Goal: Task Accomplishment & Management: Manage account settings

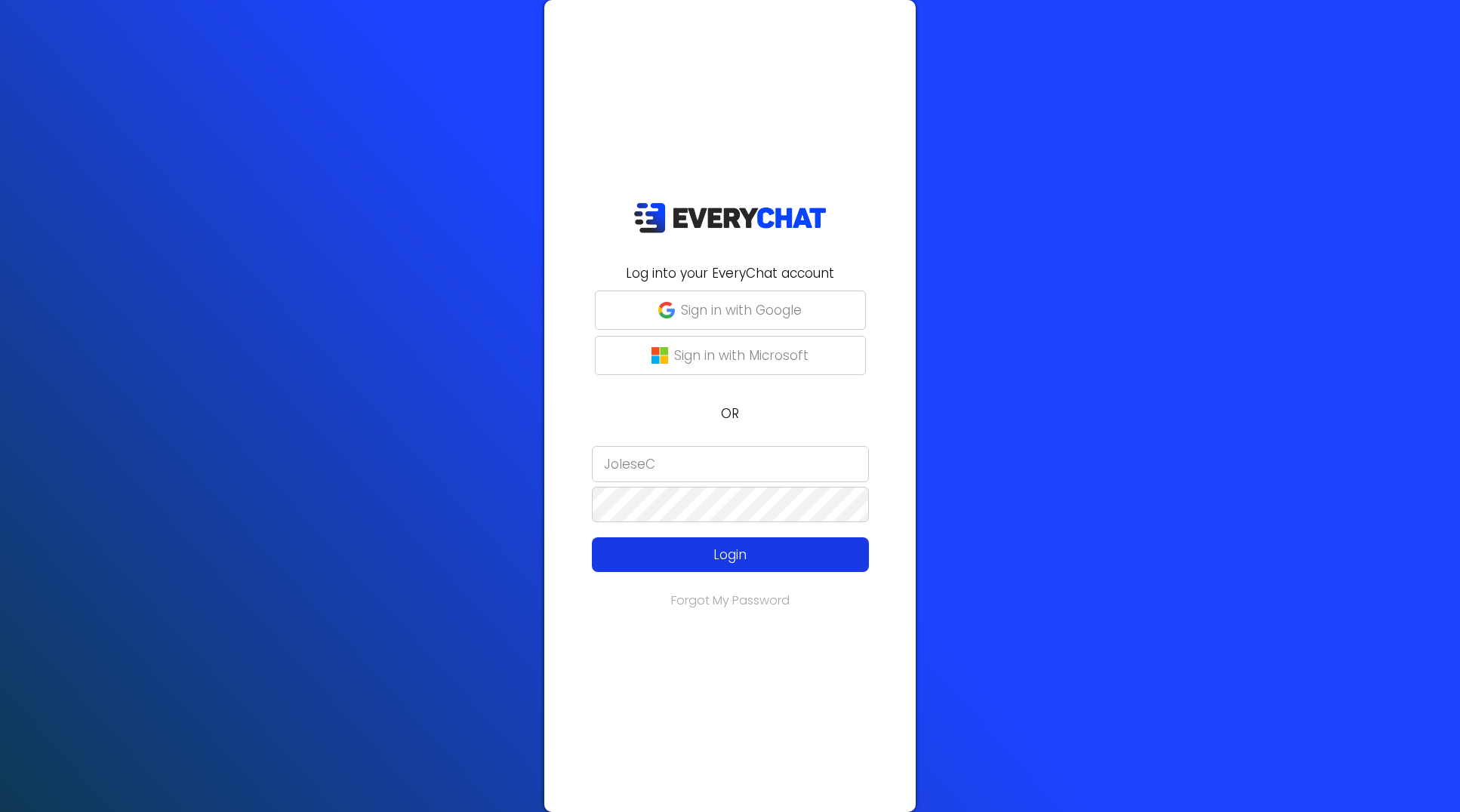
click at [720, 561] on p "Login" at bounding box center [730, 554] width 221 height 20
click at [721, 554] on p "Login" at bounding box center [730, 554] width 221 height 20
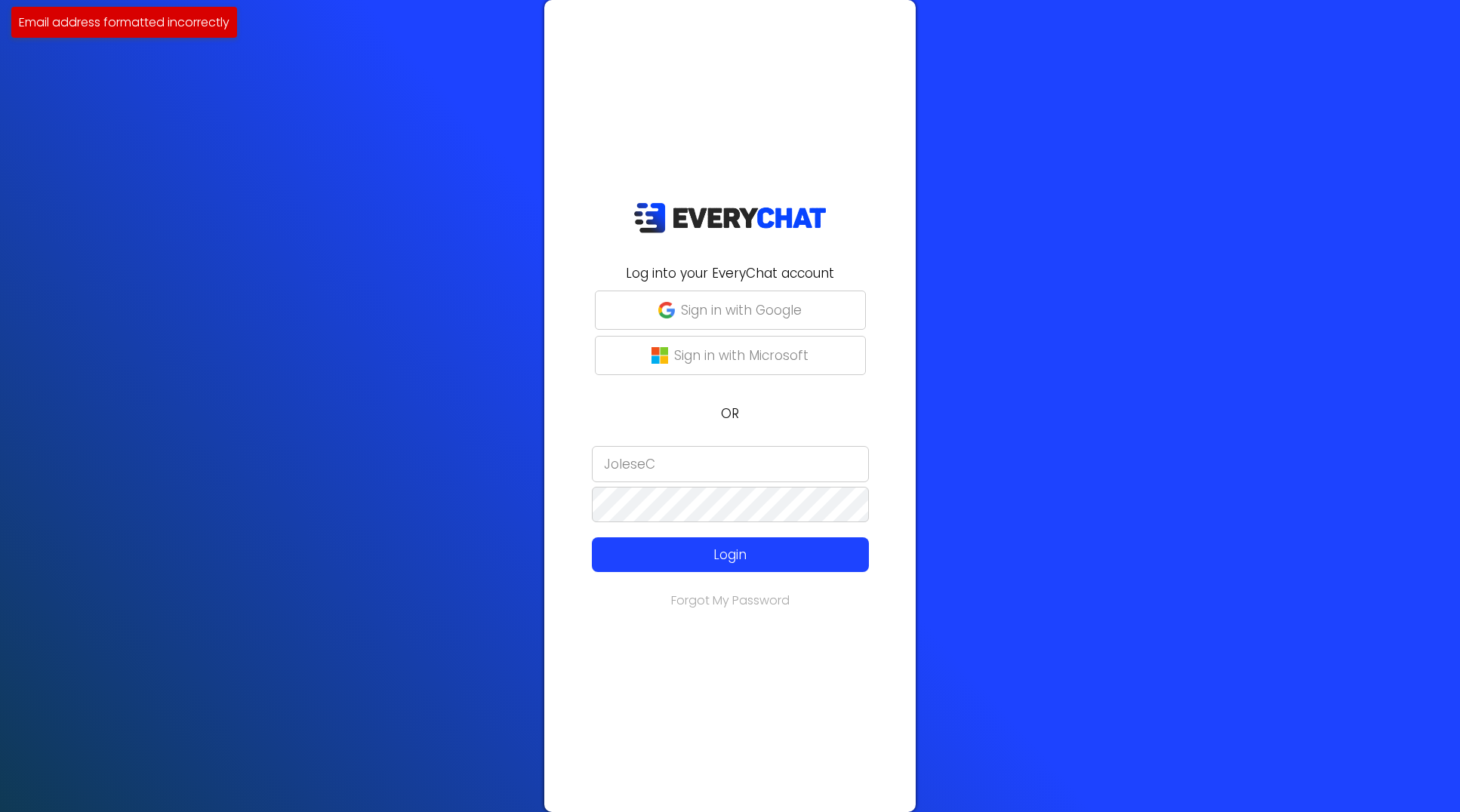
click at [1242, 401] on div "Log into your EveryChat account Sign in with Google Sign in with Microsoft OR J…" at bounding box center [730, 406] width 1460 height 812
click at [553, 610] on div at bounding box center [553, 610] width 0 height 0
click at [1022, 423] on div "Log into your EveryChat account Sign in with Google Sign in with Microsoft OR J…" at bounding box center [730, 406] width 1460 height 812
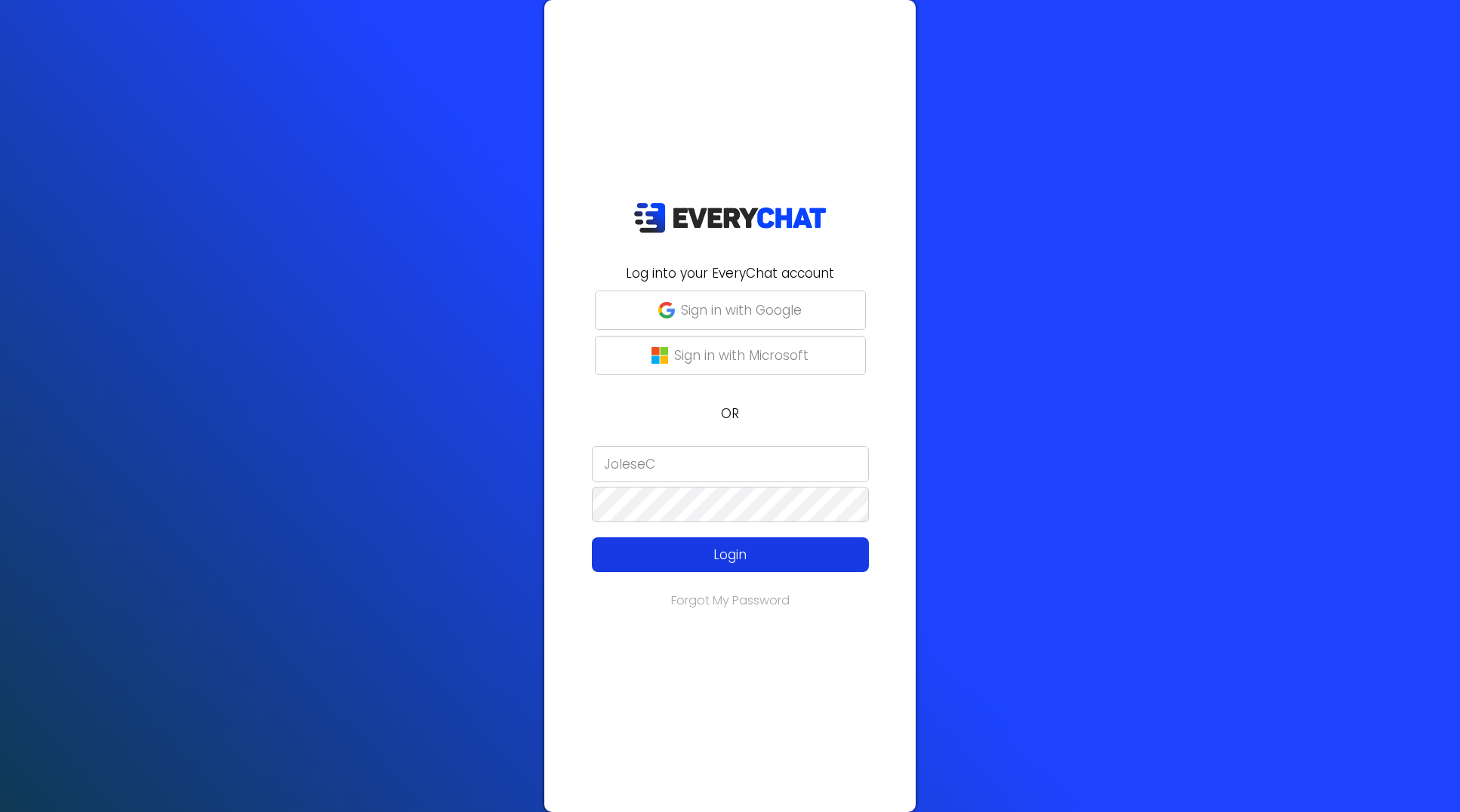
click at [730, 555] on p "Login" at bounding box center [730, 554] width 221 height 20
click at [778, 463] on input "JoleseC" at bounding box center [730, 464] width 277 height 37
type input "[EMAIL_ADDRESS][DOMAIN_NAME]"
click at [738, 558] on p "Login" at bounding box center [730, 554] width 221 height 20
